Goal: Task Accomplishment & Management: Manage account settings

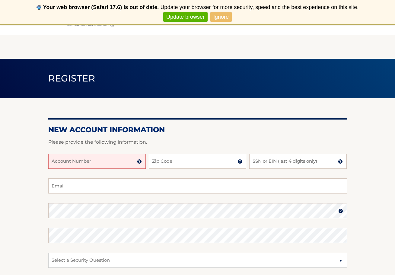
click at [101, 165] on input "Account Number" at bounding box center [96, 161] width 97 height 15
type input "44456020134"
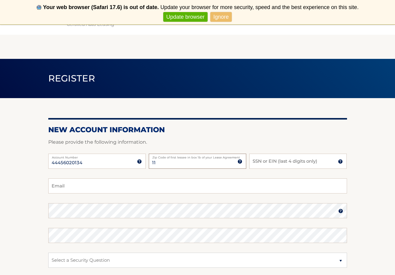
type input "11725"
click at [258, 165] on input "SSN or EIN (last 4 digits only)" at bounding box center [297, 161] width 97 height 15
type input "3253"
type input "chadharris75@gmail.com"
click at [125, 209] on div "Password" at bounding box center [197, 210] width 299 height 15
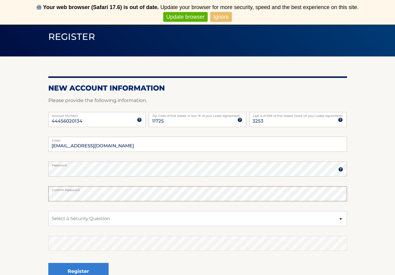
scroll to position [70, 0]
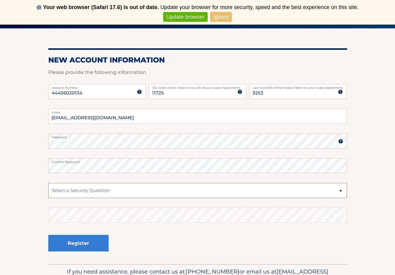
select select "2"
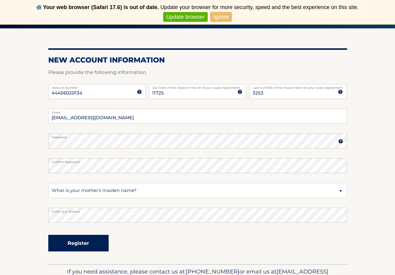
click at [84, 240] on button "Register" at bounding box center [78, 243] width 60 height 17
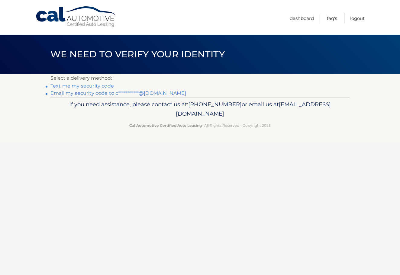
click at [99, 86] on link "Text me my security code" at bounding box center [81, 86] width 63 height 6
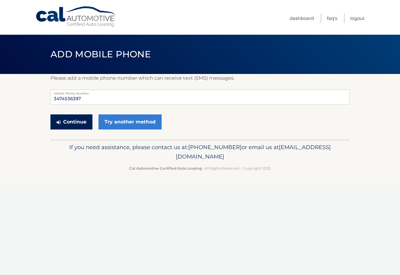
click at [80, 120] on button "Continue" at bounding box center [71, 121] width 42 height 15
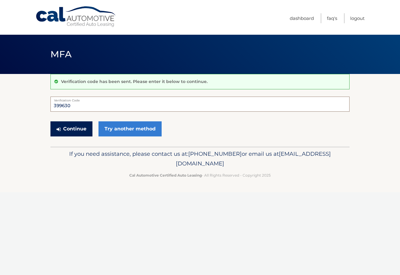
type input "399630"
click at [77, 129] on button "Continue" at bounding box center [71, 128] width 42 height 15
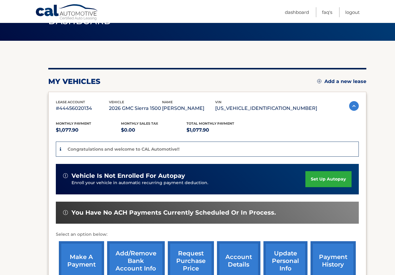
scroll to position [34, 0]
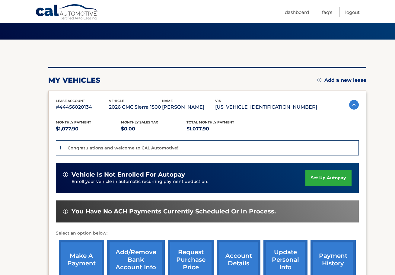
click at [319, 175] on link "set up autopay" at bounding box center [328, 178] width 46 height 16
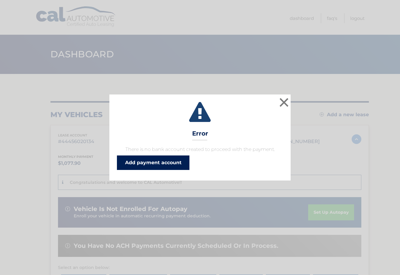
click at [145, 165] on link "Add payment account" at bounding box center [153, 162] width 72 height 14
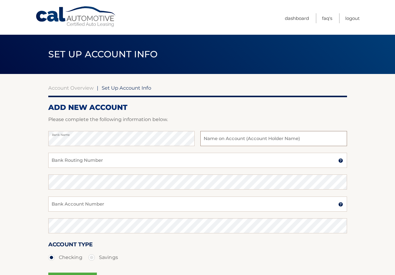
click at [212, 138] on input "text" at bounding box center [273, 138] width 146 height 15
type input "Onderdonk LLC"
click at [161, 158] on input "Bank Routing Number" at bounding box center [197, 160] width 299 height 15
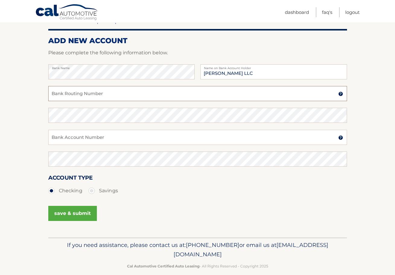
scroll to position [67, 0]
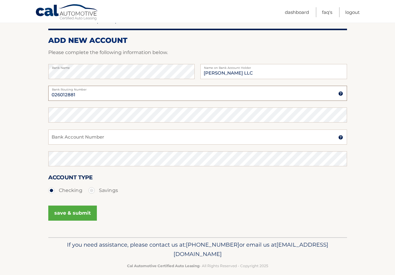
type input "026012881"
click at [160, 134] on input "Bank Account Number" at bounding box center [197, 136] width 299 height 15
type input "3845078140"
click at [82, 211] on button "save & submit" at bounding box center [72, 213] width 49 height 15
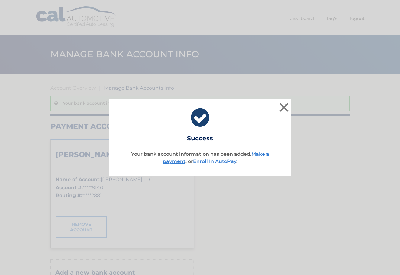
click at [216, 161] on link "Enroll In AutoPay" at bounding box center [214, 161] width 43 height 6
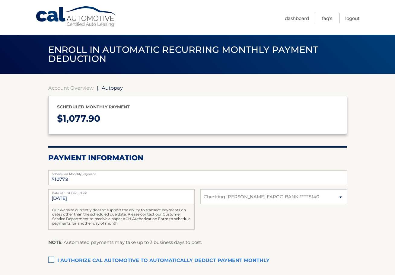
select select "MTQ4MTkzZjEtMTNmOC00MjkzLTk0YjEtNDliNGY1ZTNjNDlj"
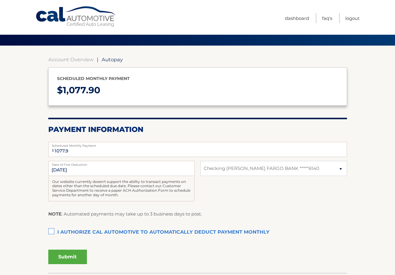
scroll to position [29, 0]
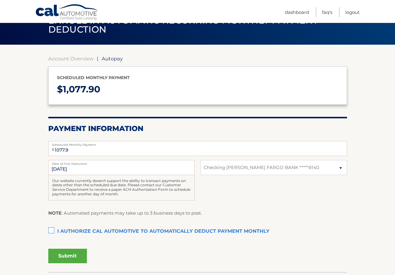
click at [104, 164] on label "Date of First Deduction" at bounding box center [121, 162] width 146 height 5
click at [104, 164] on input "10/12/2025" at bounding box center [121, 167] width 146 height 15
click at [166, 128] on h2 "Payment Information" at bounding box center [197, 128] width 299 height 9
click at [52, 229] on label "I authorize cal automotive to automatically deduct payment monthly This checkbo…" at bounding box center [197, 231] width 299 height 12
click at [0, 0] on input "I authorize cal automotive to automatically deduct payment monthly This checkbo…" at bounding box center [0, 0] width 0 height 0
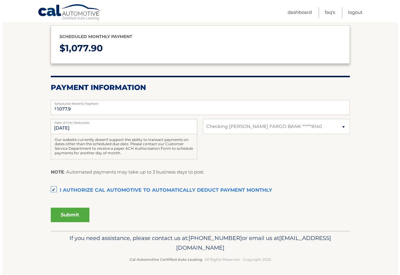
scroll to position [70, 0]
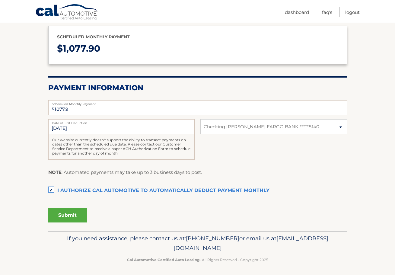
click at [76, 215] on button "Submit" at bounding box center [67, 215] width 39 height 14
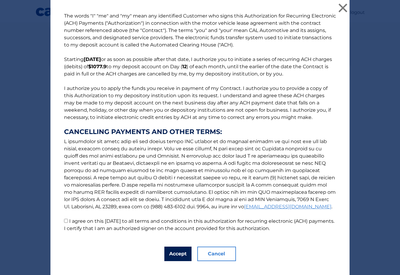
click at [173, 253] on button "Accept" at bounding box center [177, 254] width 27 height 14
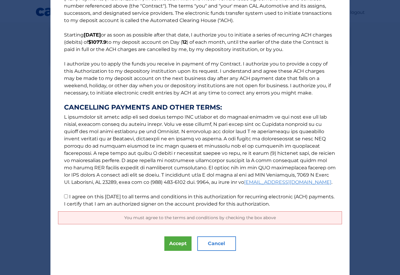
scroll to position [24, 0]
click at [64, 198] on input "I agree on this 10/06/2025 to all terms and conditions in this authorization fo…" at bounding box center [66, 196] width 4 height 4
checkbox input "true"
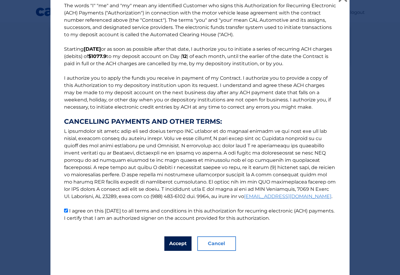
click at [168, 243] on button "Accept" at bounding box center [177, 243] width 27 height 14
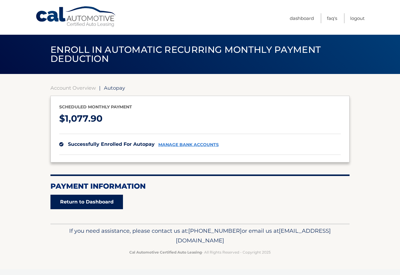
click at [103, 200] on link "Return to Dashboard" at bounding box center [86, 202] width 72 height 14
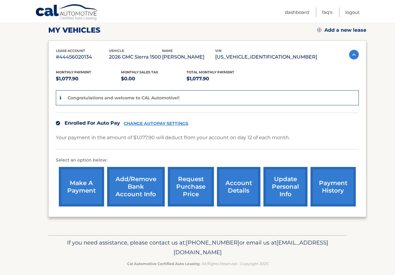
scroll to position [72, 0]
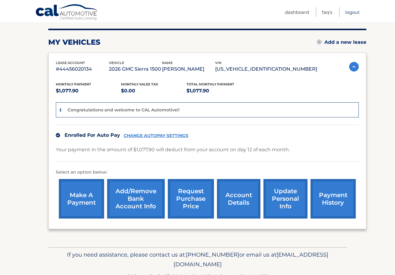
click at [356, 13] on link "Logout" at bounding box center [352, 12] width 14 height 10
